Goal: Check status: Check status

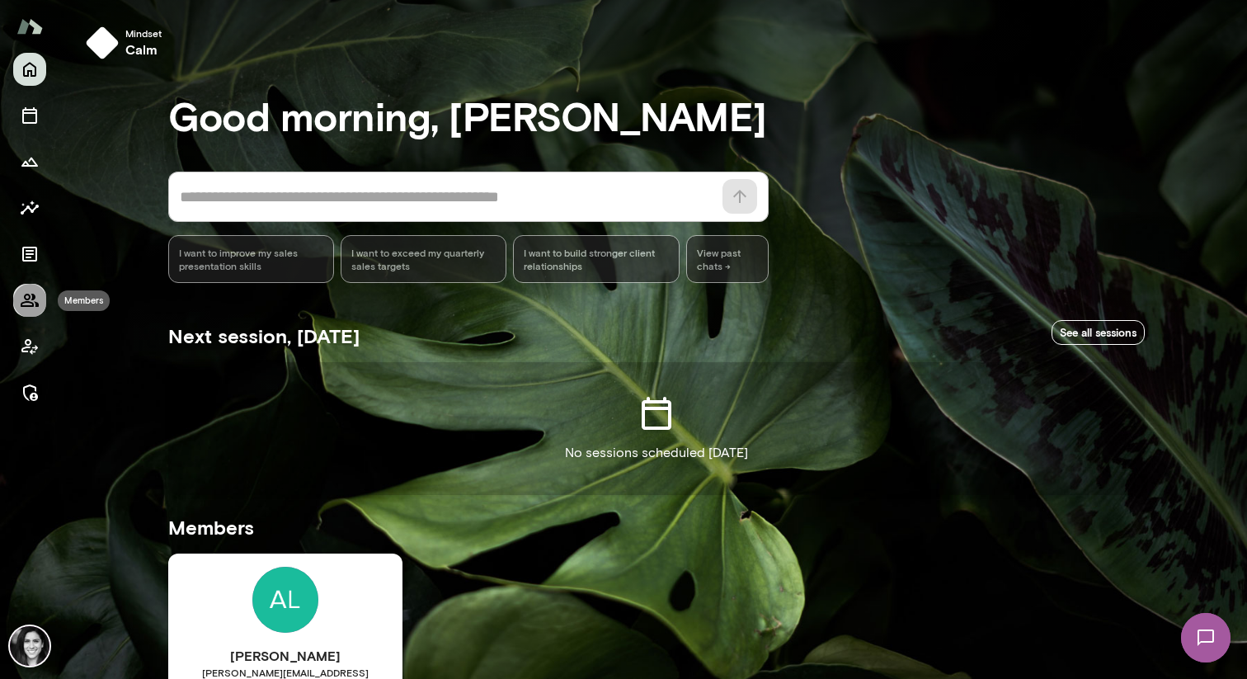
click at [26, 305] on icon "Members" at bounding box center [30, 300] width 18 height 13
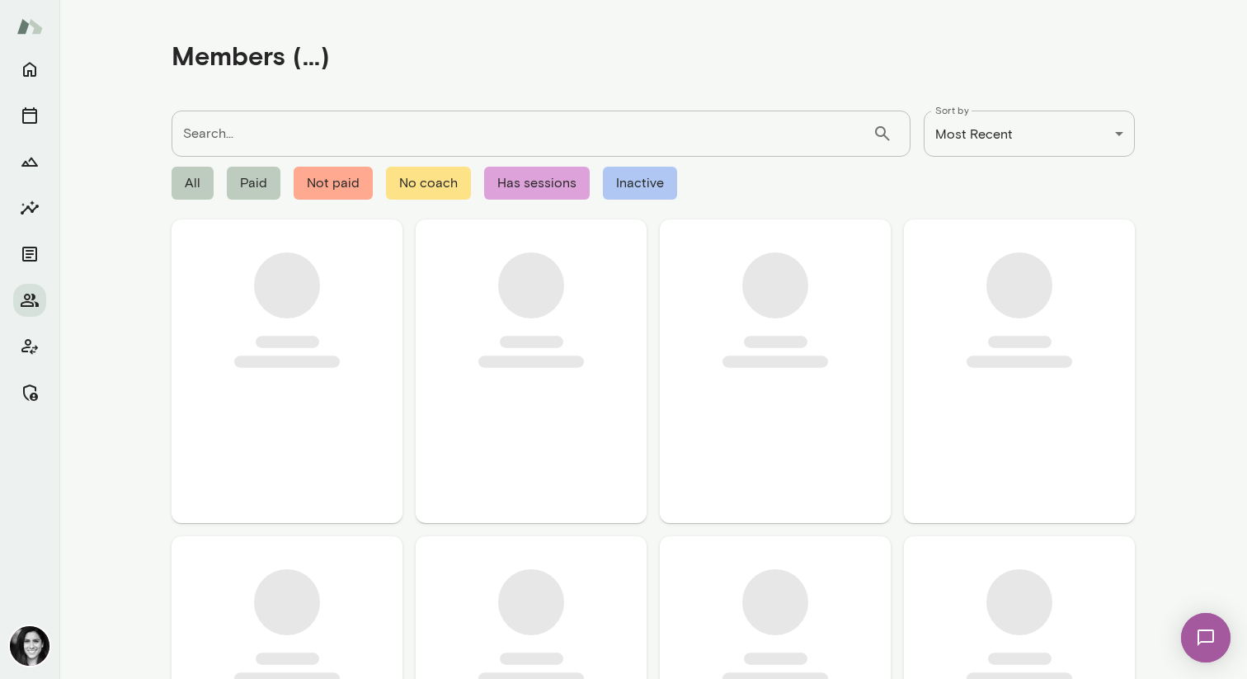
click at [291, 137] on input "Search..." at bounding box center [522, 134] width 701 height 46
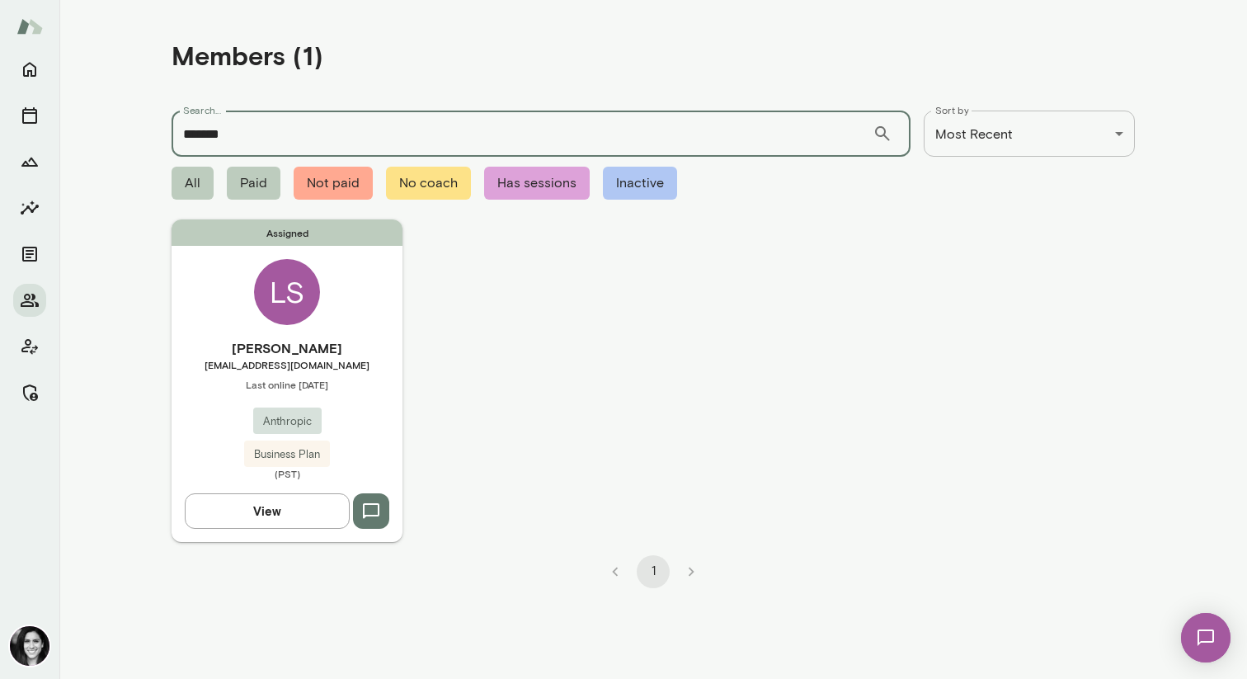
type input "*******"
click at [248, 270] on div "Assigned LS [PERSON_NAME] [EMAIL_ADDRESS][DOMAIN_NAME] Last online [DATE] Anthr…" at bounding box center [287, 380] width 231 height 322
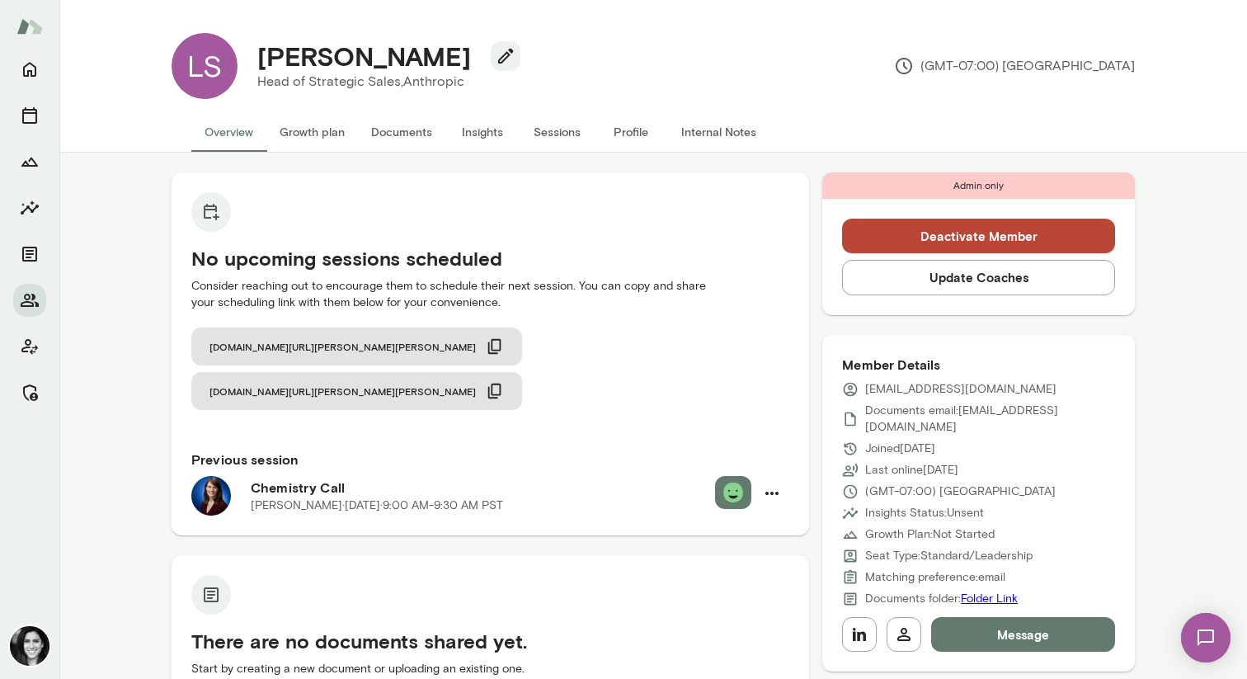
click at [528, 136] on button "Sessions" at bounding box center [557, 132] width 74 height 40
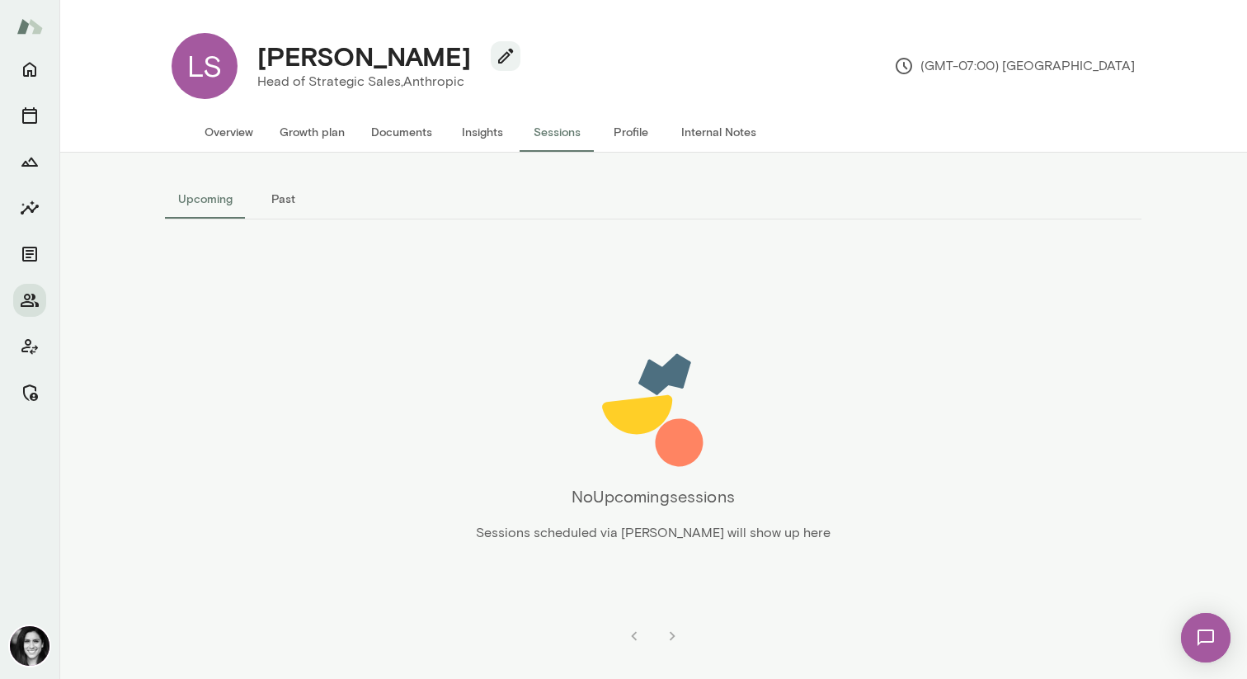
click at [281, 205] on button "Past" at bounding box center [283, 199] width 74 height 40
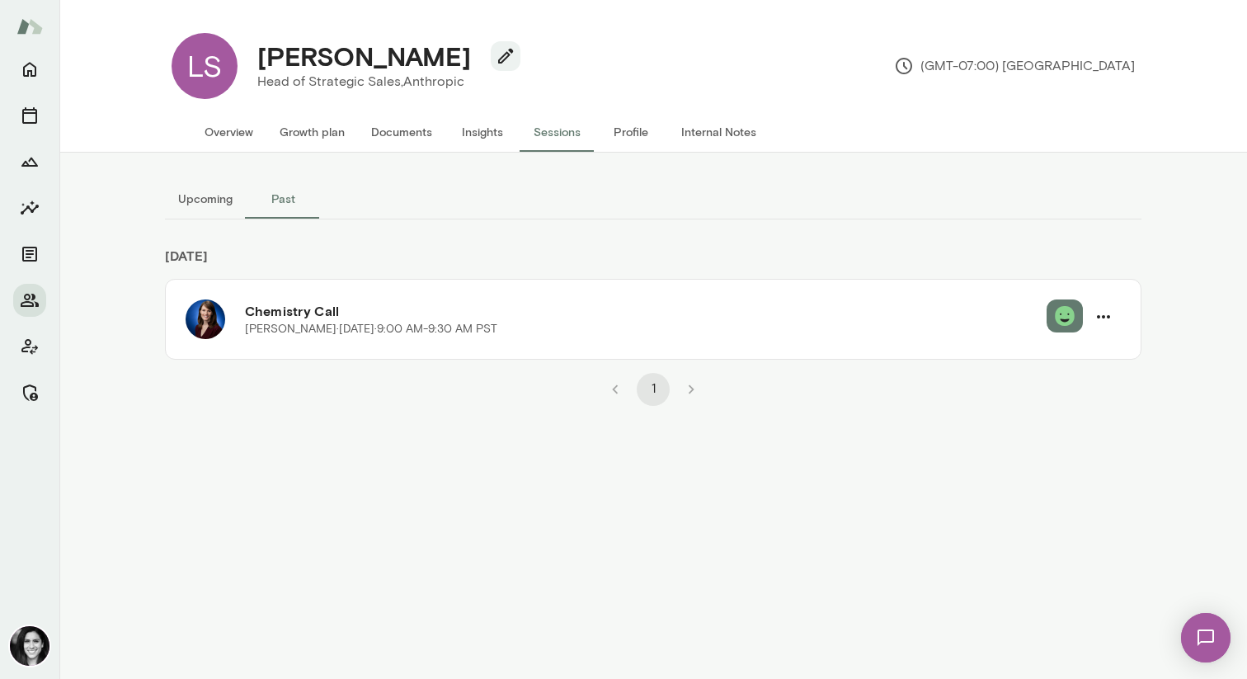
click at [233, 135] on button "Overview" at bounding box center [228, 132] width 75 height 40
